Goal: Find specific page/section

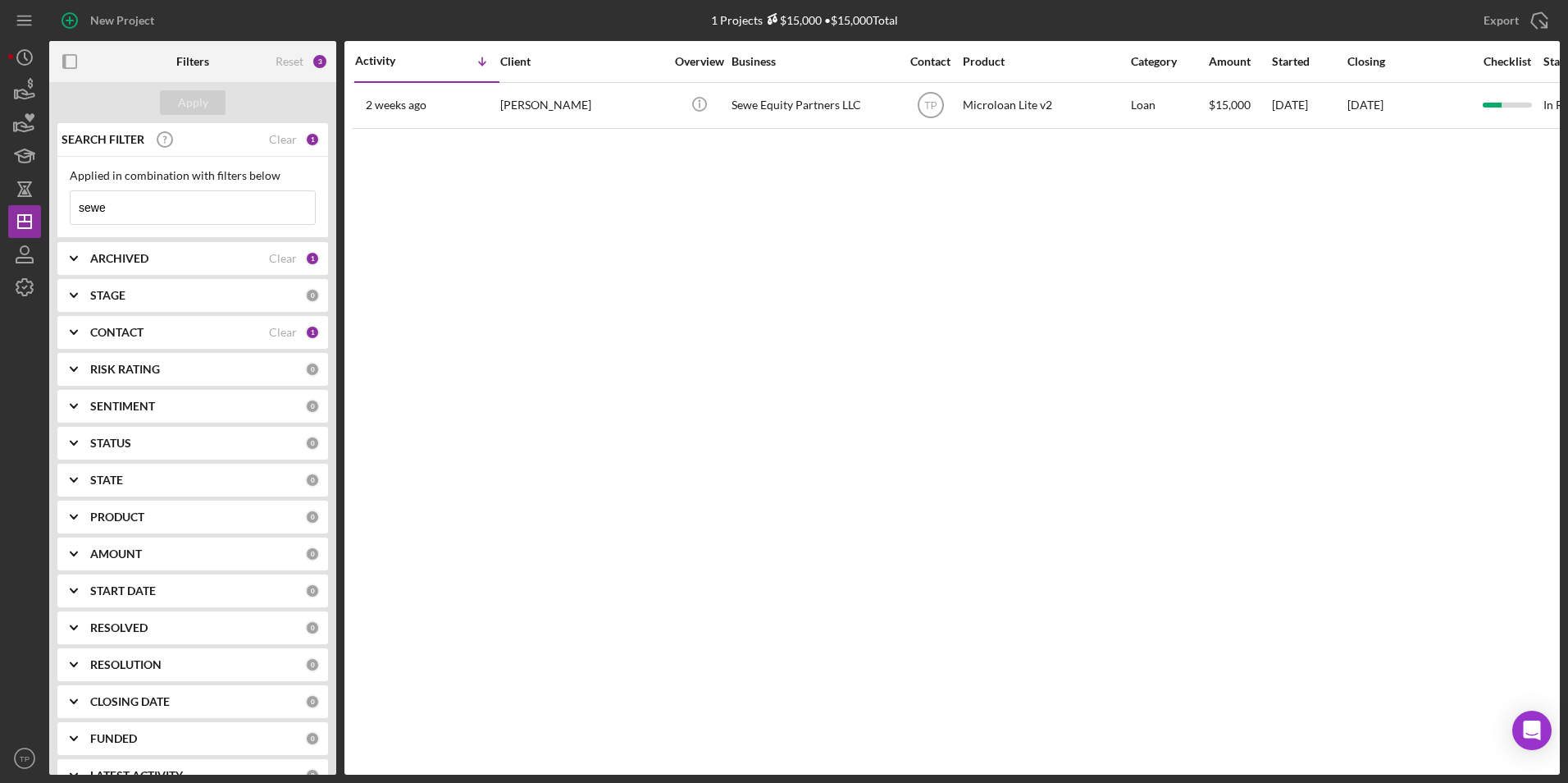
click at [126, 208] on input "sewe" at bounding box center [193, 208] width 244 height 33
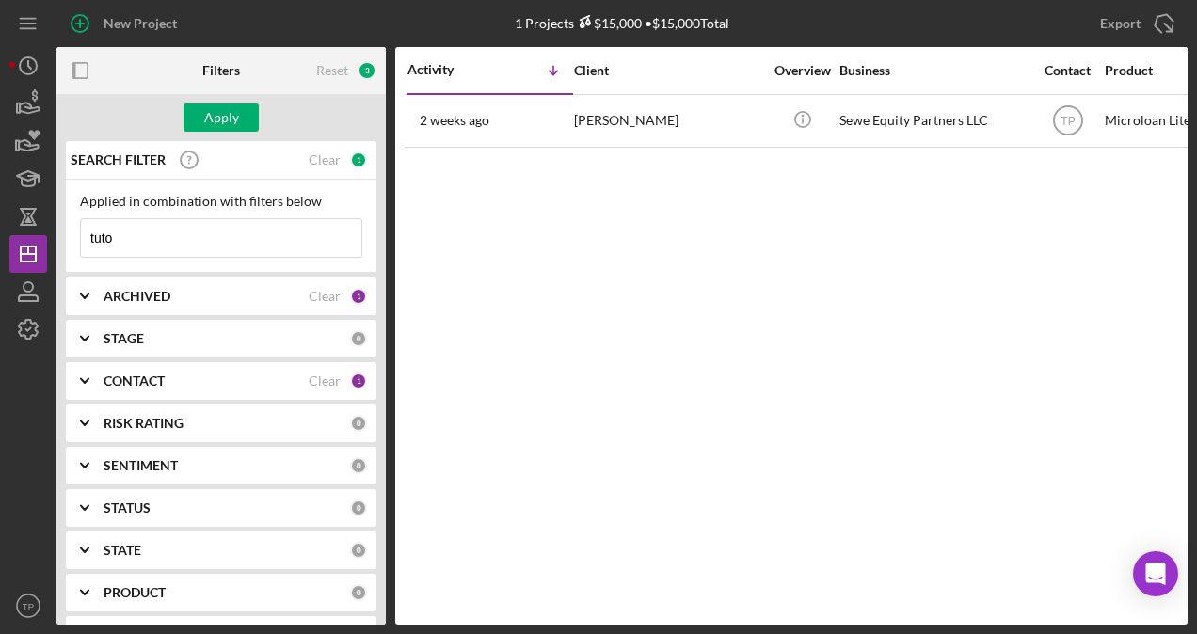
type input "tuto"
